Goal: Information Seeking & Learning: Learn about a topic

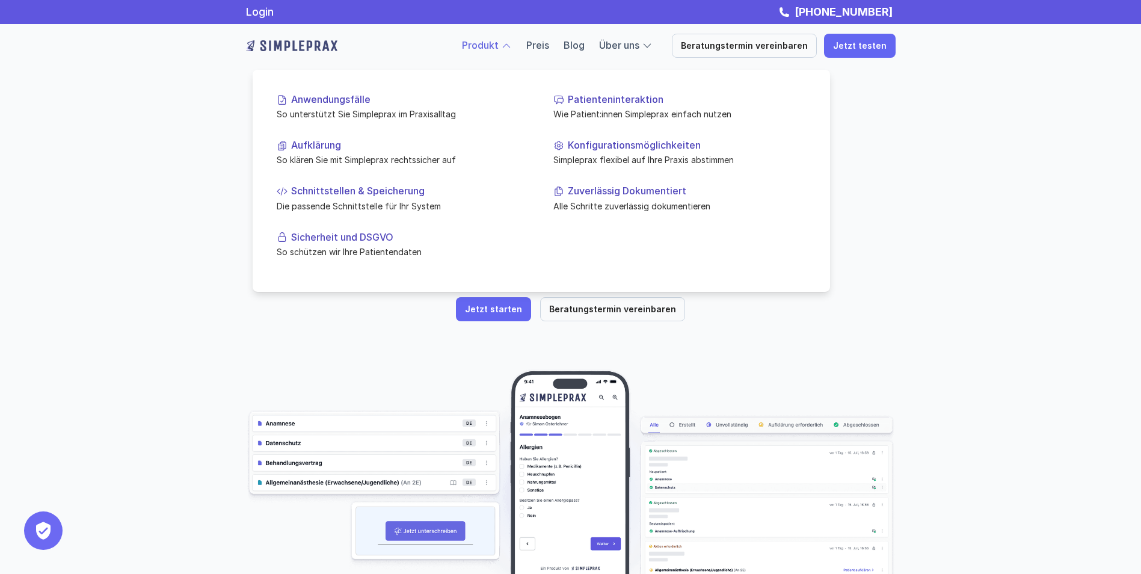
click at [491, 46] on link "Produkt" at bounding box center [480, 45] width 37 height 12
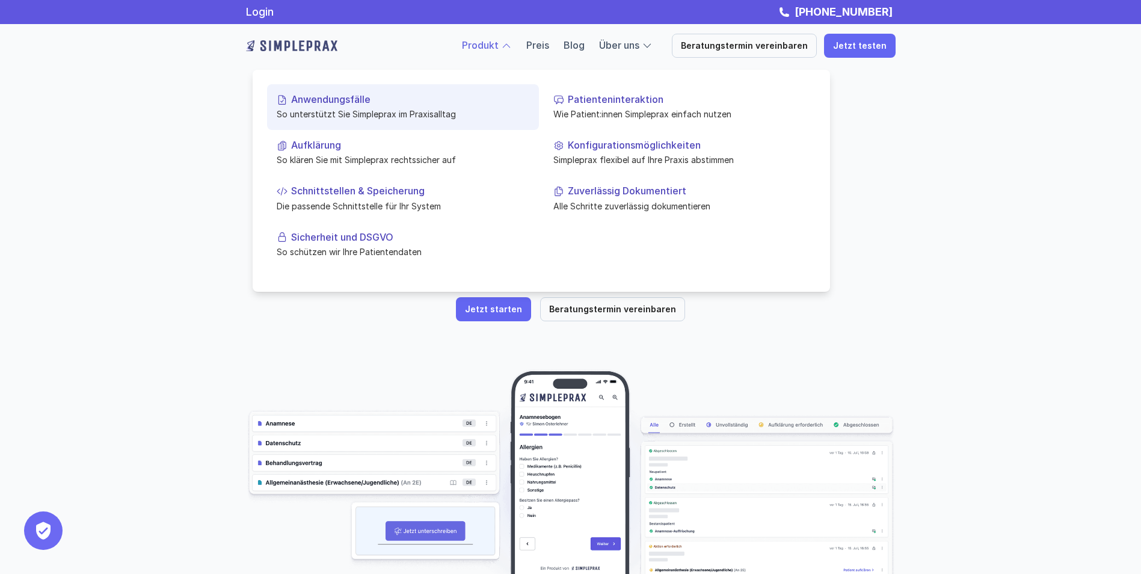
click at [357, 108] on p "So unterstützt Sie Simpleprax im Praxisalltag" at bounding box center [403, 114] width 253 height 13
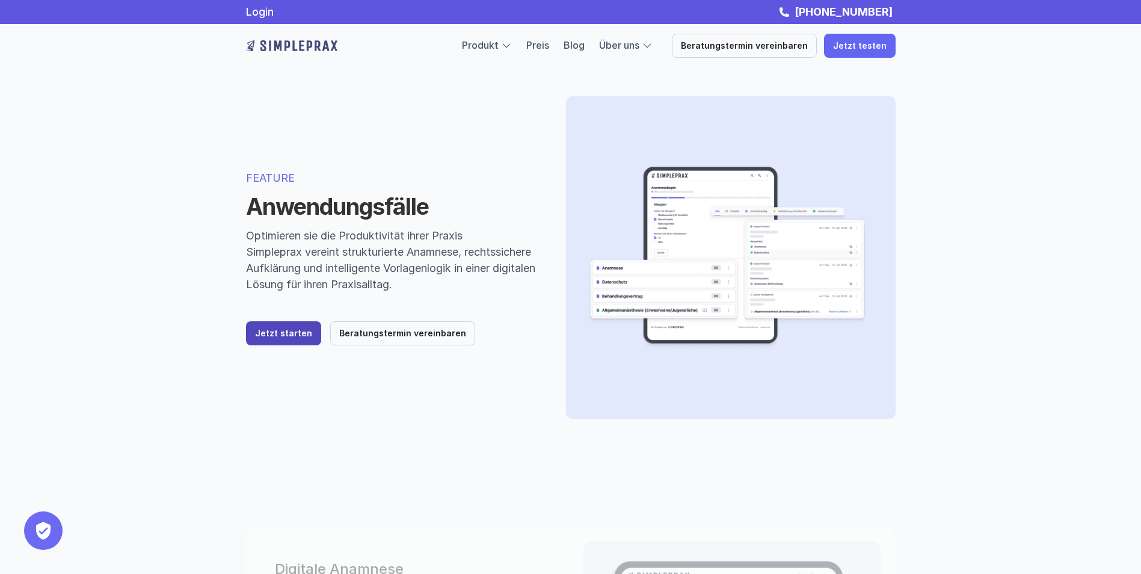
click at [268, 331] on p "Jetzt starten" at bounding box center [283, 333] width 57 height 10
click at [269, 11] on link "Login" at bounding box center [260, 11] width 28 height 13
